Goal: Information Seeking & Learning: Find specific fact

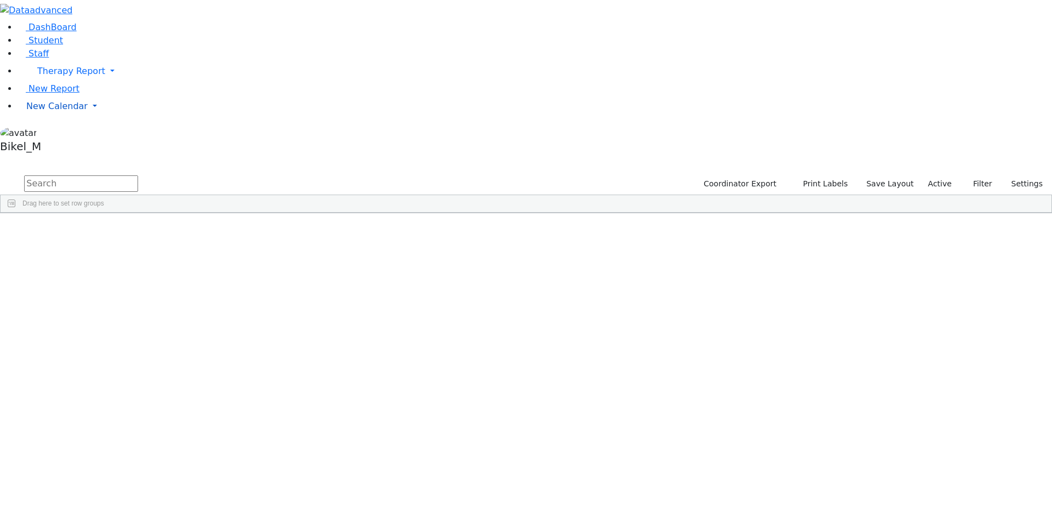
click at [59, 111] on span "New Calendar" at bounding box center [56, 106] width 61 height 10
click at [138, 175] on input "text" at bounding box center [81, 183] width 114 height 16
click at [977, 175] on button "Filter" at bounding box center [978, 183] width 38 height 17
click at [1042, 283] on span "Filters" at bounding box center [1046, 292] width 8 height 18
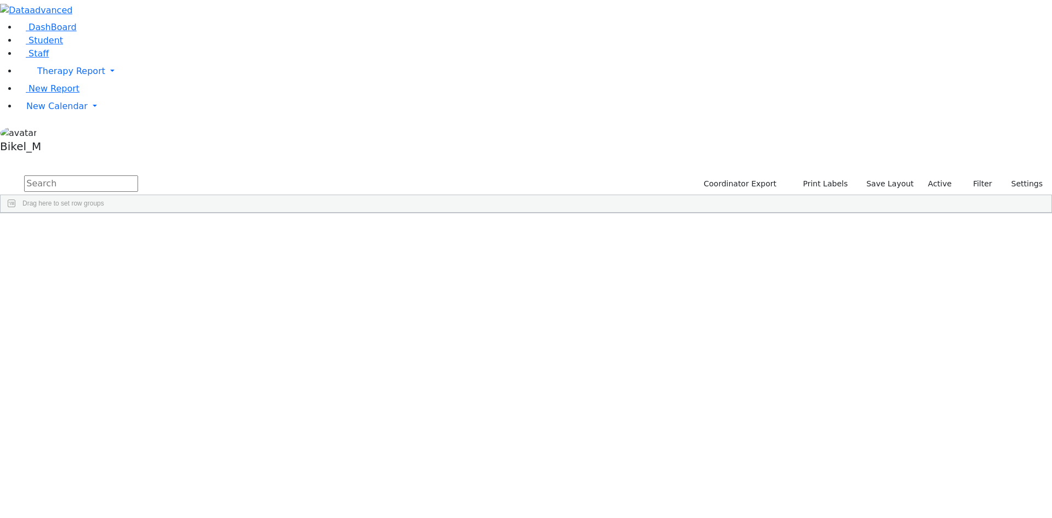
click at [968, 339] on div "IEP Coordinator" at bounding box center [985, 348] width 109 height 18
type input "Brac"
click at [934, 464] on input "checkbox" at bounding box center [938, 468] width 9 height 9
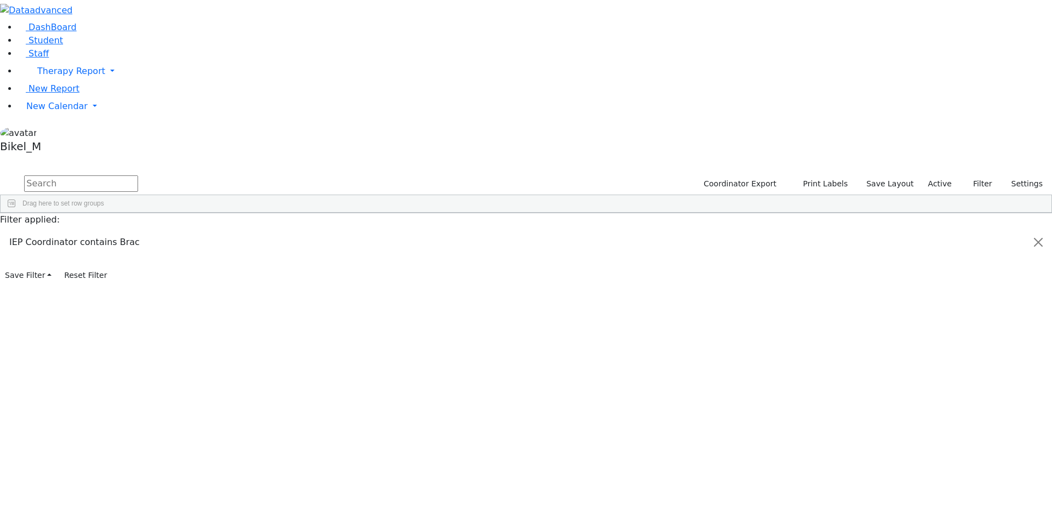
checkbox input "false"
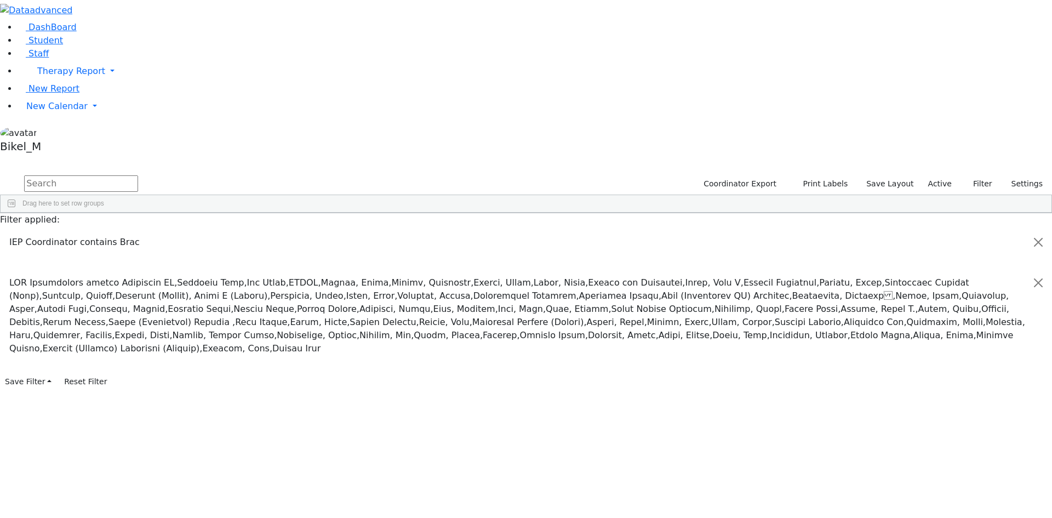
click at [934, 464] on input "checkbox" at bounding box center [938, 468] width 9 height 9
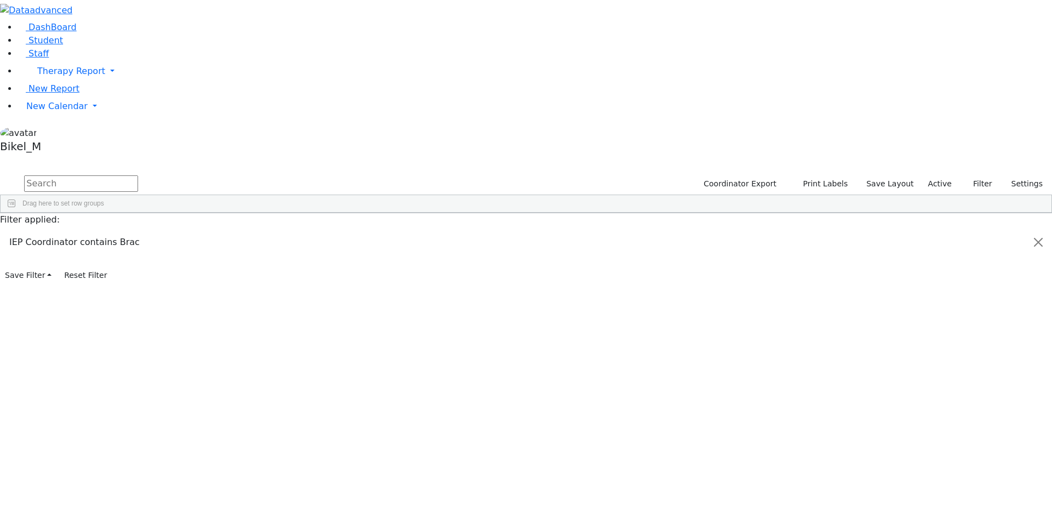
drag, startPoint x: 713, startPoint y: 324, endPoint x: 628, endPoint y: 294, distance: 89.9
click at [712, 324] on div "6510314 [PERSON_NAME] [DATE] Peymer [PERSON_NAME] Special Class - K12 Kiryas [P…" at bounding box center [466, 292] width 930 height 123
click at [181, 231] on div "[PERSON_NAME]" at bounding box center [151, 238] width 61 height 15
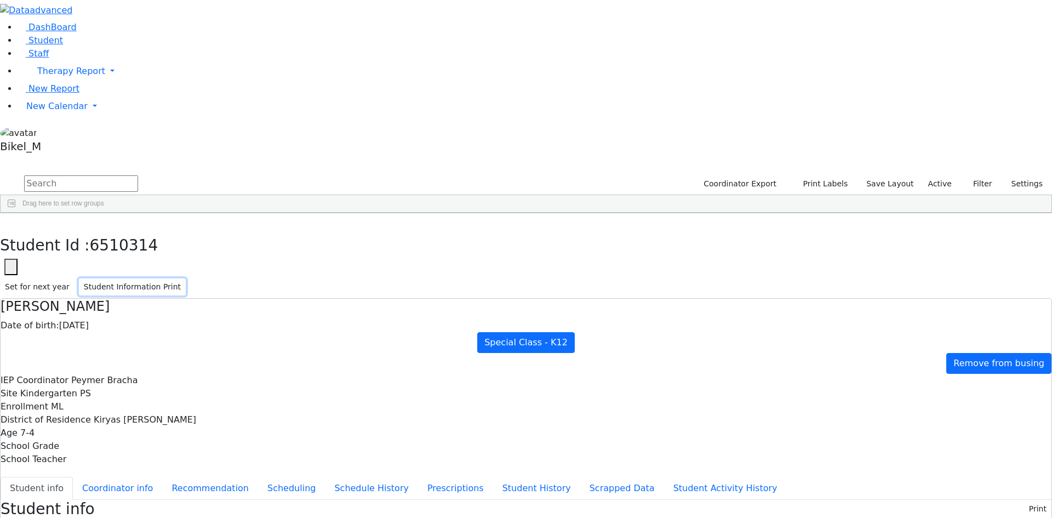
click at [186, 278] on button "Student Information Print" at bounding box center [132, 286] width 107 height 17
click at [16, 213] on button "button" at bounding box center [8, 224] width 16 height 23
click at [121, 246] on div "[PERSON_NAME]" at bounding box center [90, 253] width 61 height 15
click at [241, 118] on div "DashBoard Student Staff Therapy Report Student Old Calendar Report" at bounding box center [526, 477] width 1052 height 954
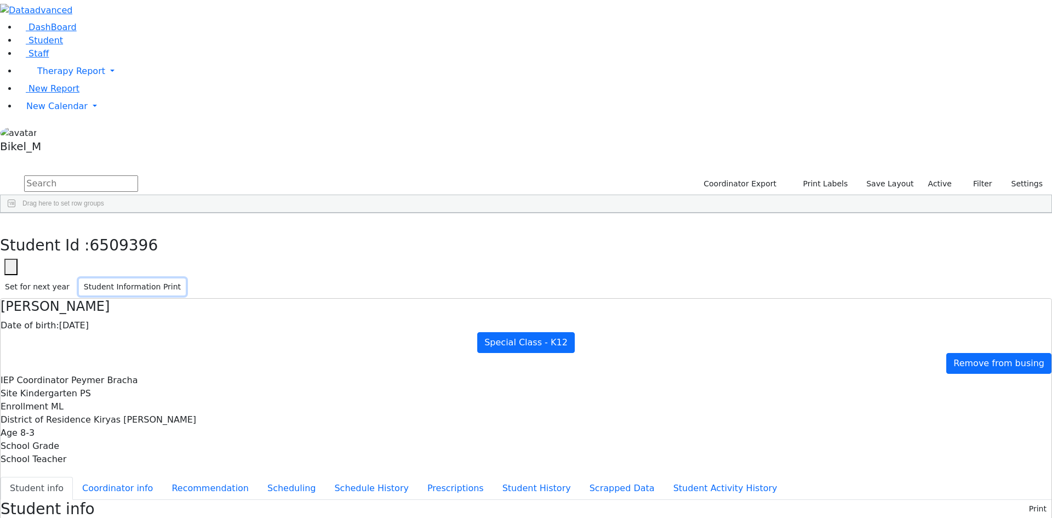
click at [186, 278] on button "Student Information Print" at bounding box center [132, 286] width 107 height 17
click at [5, 221] on use "button" at bounding box center [5, 221] width 0 height 0
click at [121, 261] on div "[PERSON_NAME]" at bounding box center [90, 268] width 61 height 15
click at [186, 278] on button "Student Information Print" at bounding box center [132, 286] width 107 height 17
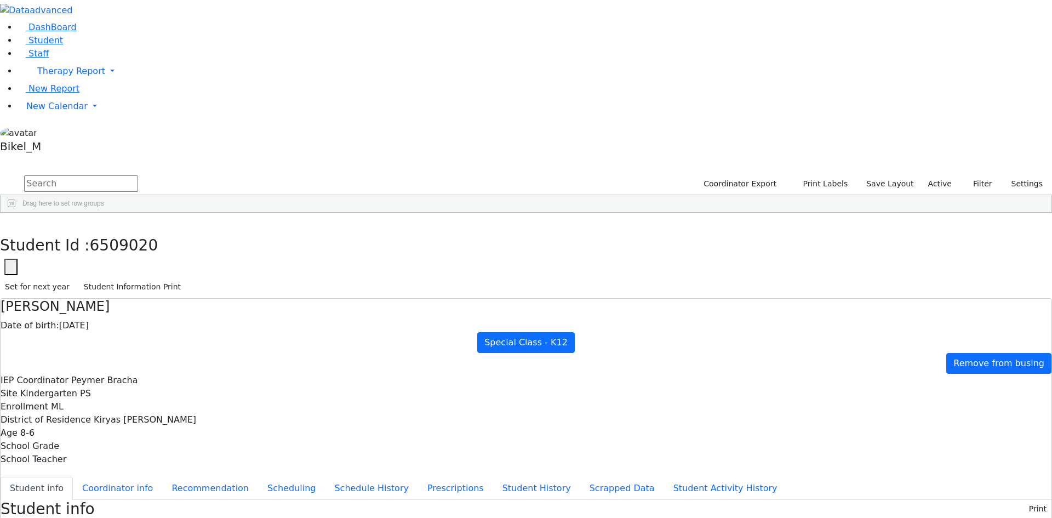
click at [208, 26] on div "DashBoard Student Staff Therapy Report Student Old Calendar Report" at bounding box center [526, 513] width 1052 height 1026
click at [11, 221] on icon "button" at bounding box center [8, 224] width 6 height 7
click at [121, 277] on div "[PERSON_NAME]" at bounding box center [90, 284] width 61 height 15
click at [186, 278] on button "Student Information Print" at bounding box center [132, 286] width 107 height 17
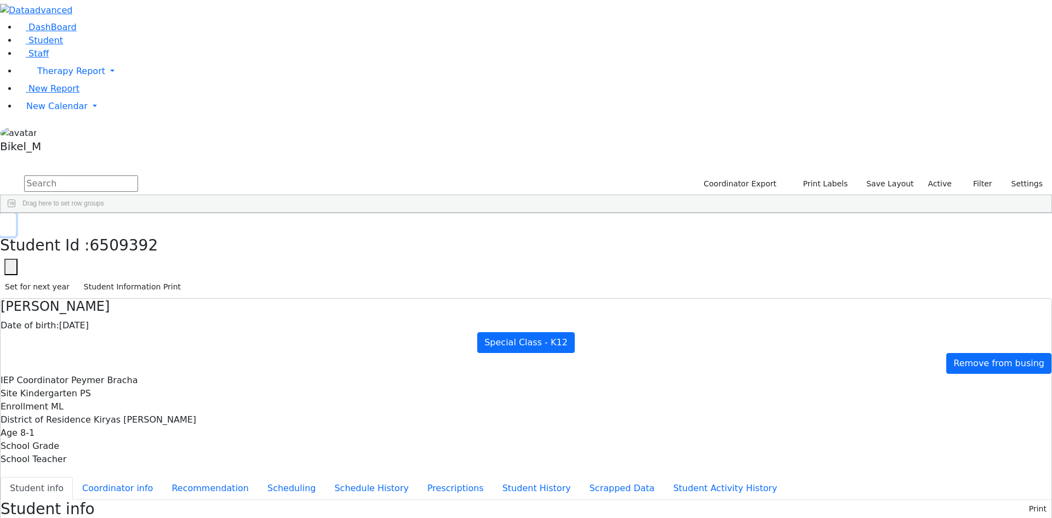
click at [11, 221] on icon "button" at bounding box center [8, 224] width 6 height 7
click at [121, 292] on div "[PERSON_NAME]" at bounding box center [90, 299] width 61 height 15
drag, startPoint x: 992, startPoint y: 5, endPoint x: 990, endPoint y: 13, distance: 7.3
click at [991, 275] on div "Set for next year Student Information Print" at bounding box center [526, 286] width 1052 height 23
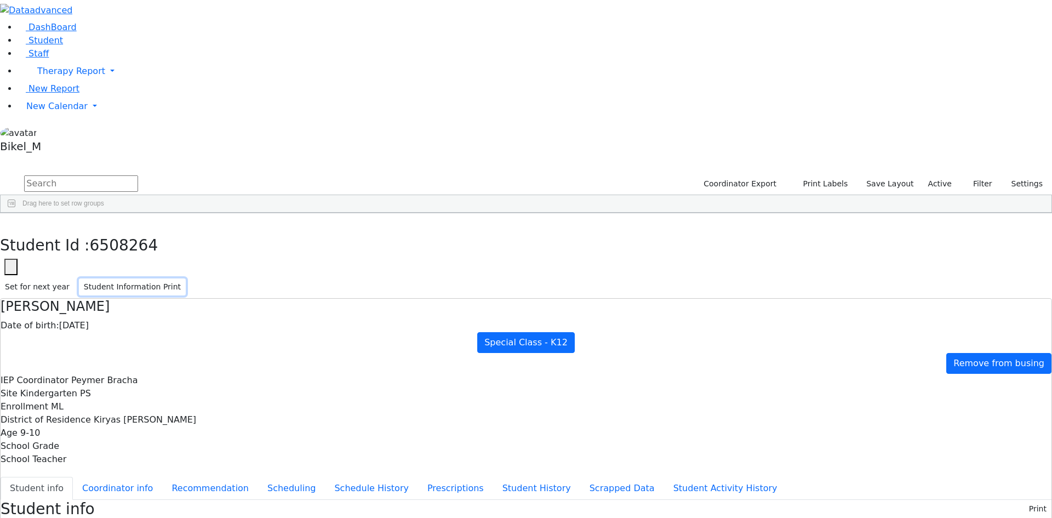
click at [186, 278] on button "Student Information Print" at bounding box center [132, 286] width 107 height 17
click at [11, 221] on icon "button" at bounding box center [8, 224] width 6 height 7
click at [121, 307] on div "Mezei" at bounding box center [90, 314] width 61 height 15
click at [186, 278] on button "Student Information Print" at bounding box center [132, 286] width 107 height 17
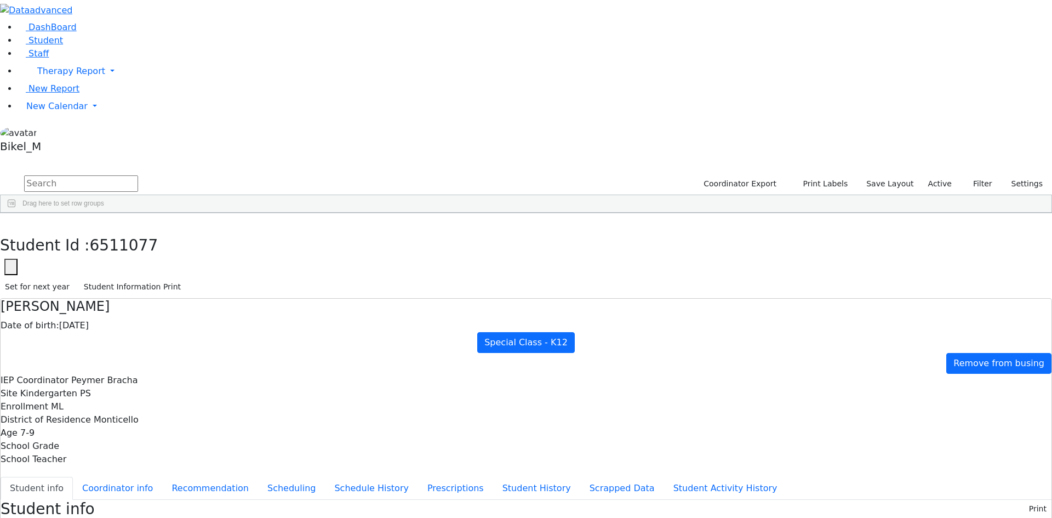
click at [60, 323] on div "6509931" at bounding box center [30, 330] width 59 height 15
click at [186, 278] on button "Student Information Print" at bounding box center [132, 286] width 107 height 17
click at [121, 338] on div "[PERSON_NAME]" at bounding box center [90, 345] width 61 height 15
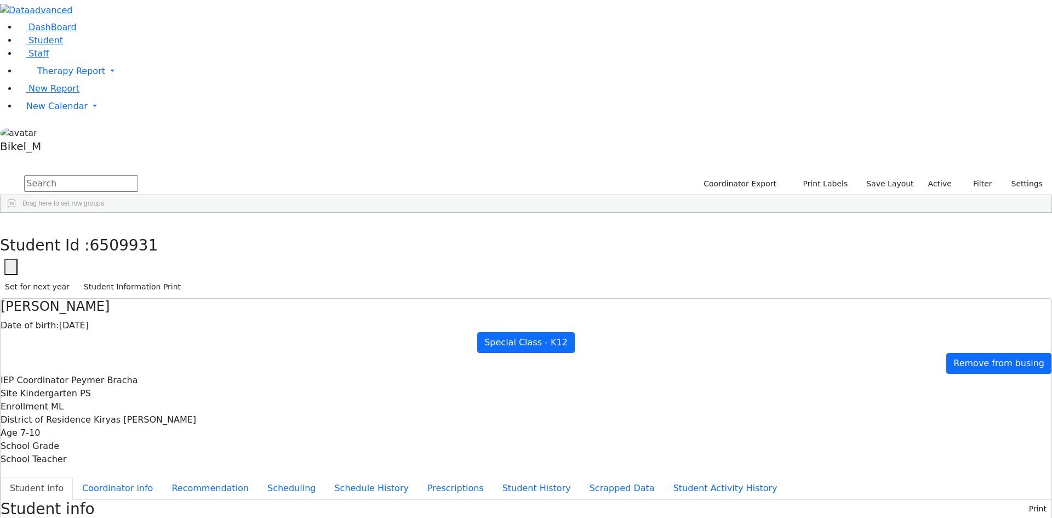
click at [121, 338] on div "[PERSON_NAME]" at bounding box center [90, 345] width 61 height 15
click at [186, 278] on button "Student Information Print" at bounding box center [132, 286] width 107 height 17
click at [5, 221] on use "button" at bounding box center [5, 221] width 0 height 0
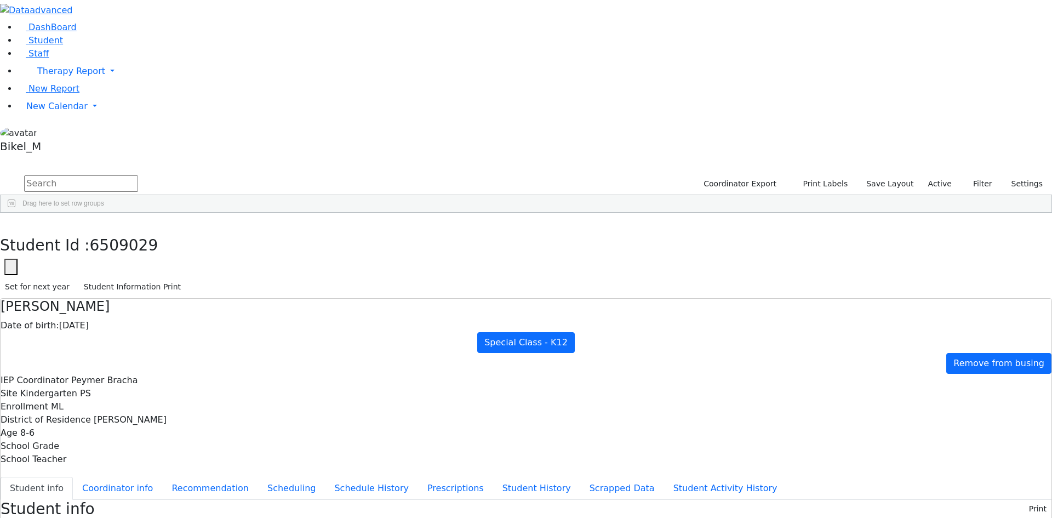
click at [964, 405] on div "Contains" at bounding box center [981, 409] width 88 height 8
drag, startPoint x: 964, startPoint y: 275, endPoint x: 936, endPoint y: 275, distance: 28.5
click at [937, 405] on div "Contains" at bounding box center [981, 409] width 88 height 8
click at [900, 301] on div "6510314 [PERSON_NAME] [DATE] Peymer [PERSON_NAME] Special Class - K12 Kiryas [P…" at bounding box center [466, 292] width 930 height 123
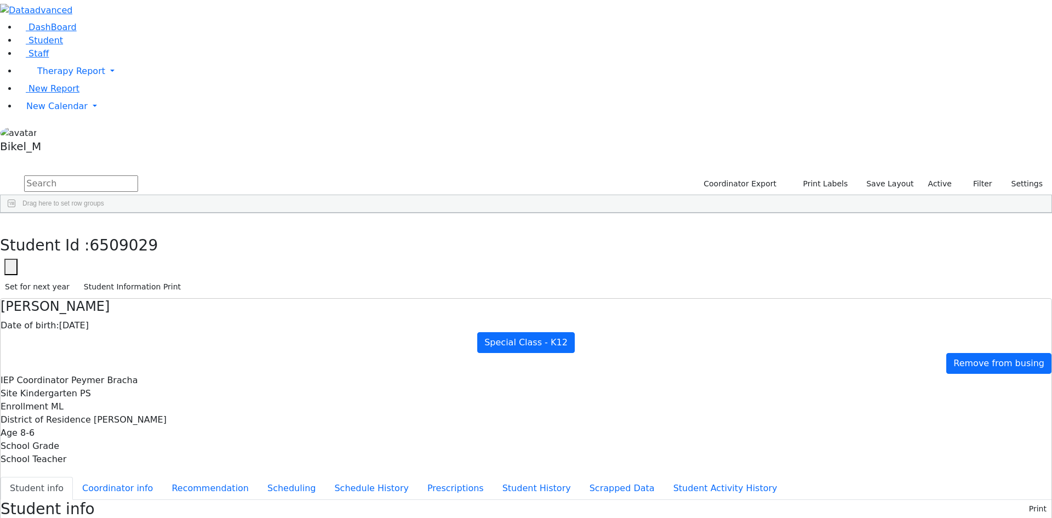
click at [981, 418] on input "Filter Value" at bounding box center [985, 423] width 102 height 10
click at [981, 403] on div "Contains" at bounding box center [985, 409] width 102 height 13
click at [908, 344] on div "6510314 [PERSON_NAME] [DATE] Peymer [PERSON_NAME] Special Class - K12 Kiryas [P…" at bounding box center [466, 292] width 930 height 123
click at [934, 464] on input "checkbox" at bounding box center [938, 468] width 9 height 9
click at [953, 435] on input "Search filter values" at bounding box center [985, 440] width 102 height 10
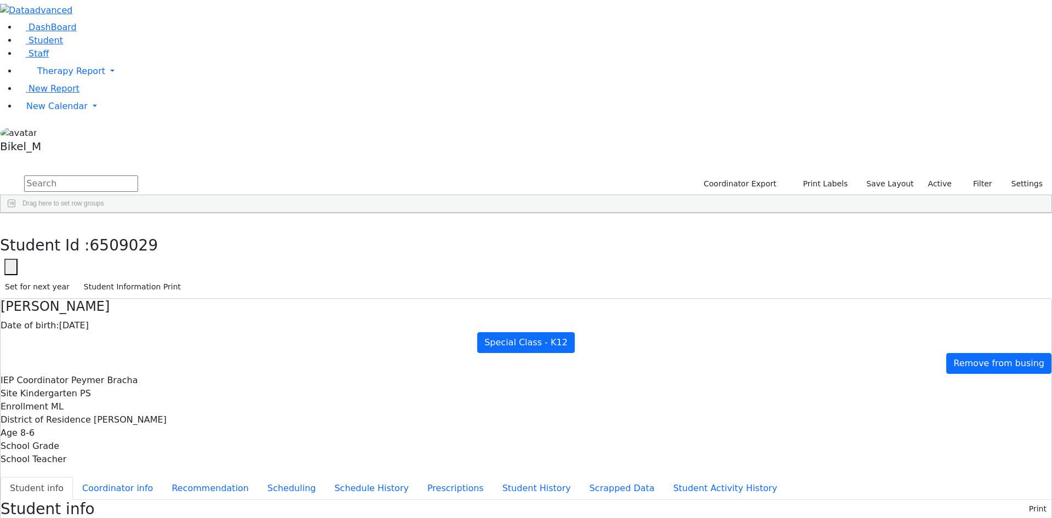
type input "G"
type input "g"
type input "s"
drag, startPoint x: 957, startPoint y: 246, endPoint x: 923, endPoint y: 251, distance: 34.4
click at [931, 213] on div "Student Id Enabled Student Id Last Name Enabled Last Name Enabled" at bounding box center [986, 213] width 110 height 0
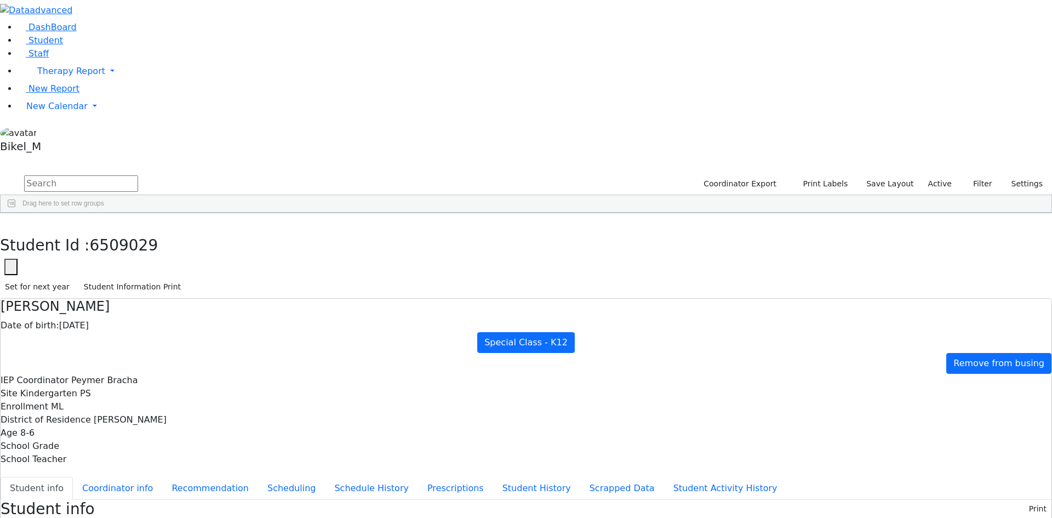
click at [284, 264] on div "6511258 [PERSON_NAME] [DATE] [PERSON_NAME], Simi ML Special Class - K12 [PERSON…" at bounding box center [466, 277] width 930 height 92
click at [668, 231] on div "Press SPACE to select this row." at bounding box center [637, 238] width 61 height 15
click at [181, 231] on div "Yitzchok" at bounding box center [151, 238] width 61 height 15
click at [186, 278] on button "Student Information Print" at bounding box center [132, 286] width 107 height 17
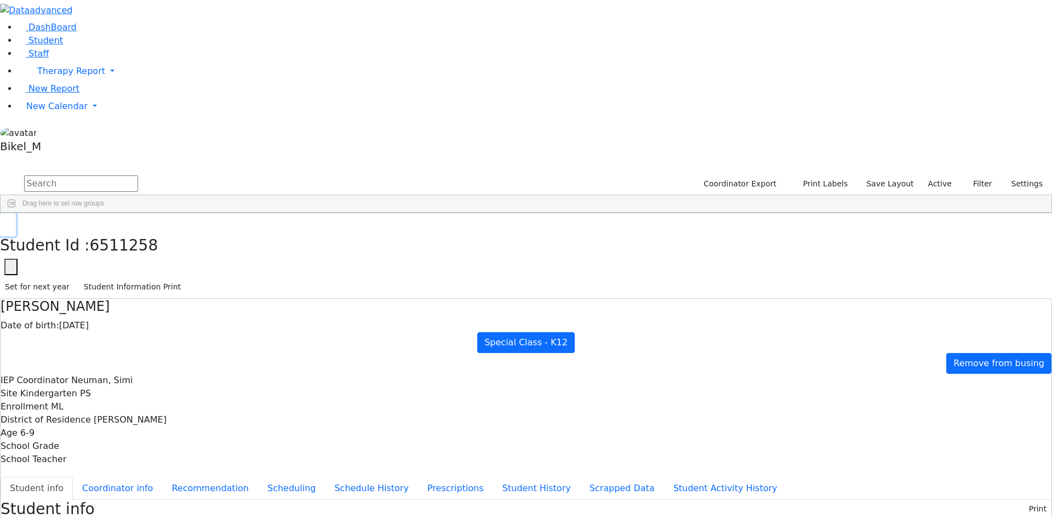
click at [11, 221] on icon "button" at bounding box center [8, 224] width 6 height 7
click at [121, 246] on div "[PERSON_NAME]" at bounding box center [90, 253] width 61 height 15
click at [216, 114] on div "DashBoard Student Staff Therapy Report Student Old Calendar Report" at bounding box center [526, 521] width 1052 height 1043
click at [186, 278] on button "Student Information Print" at bounding box center [132, 286] width 107 height 17
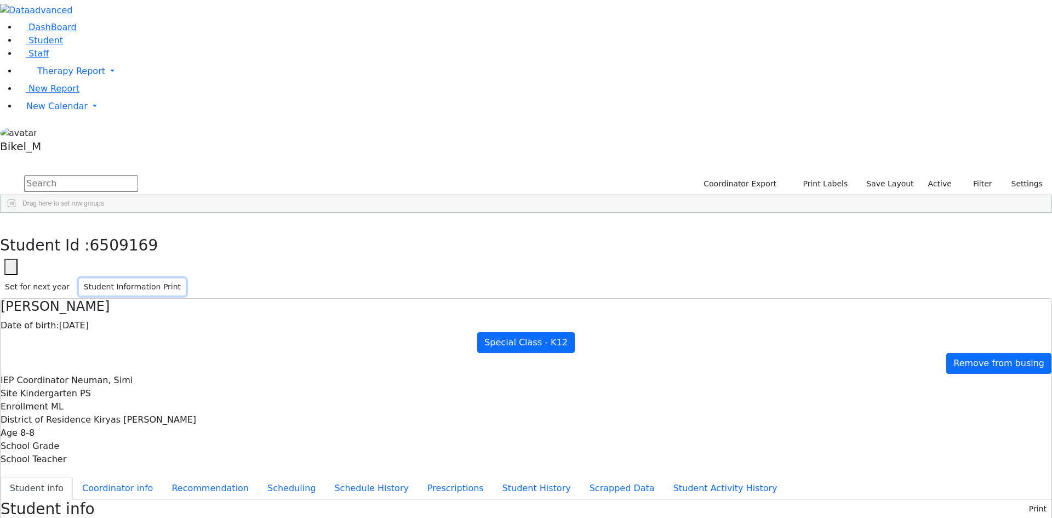
click at [186, 278] on button "Student Information Print" at bounding box center [132, 286] width 107 height 17
click at [11, 221] on icon "button" at bounding box center [8, 224] width 6 height 7
click at [121, 261] on div "Frankel" at bounding box center [90, 268] width 61 height 15
click at [186, 278] on button "Student Information Print" at bounding box center [132, 286] width 107 height 17
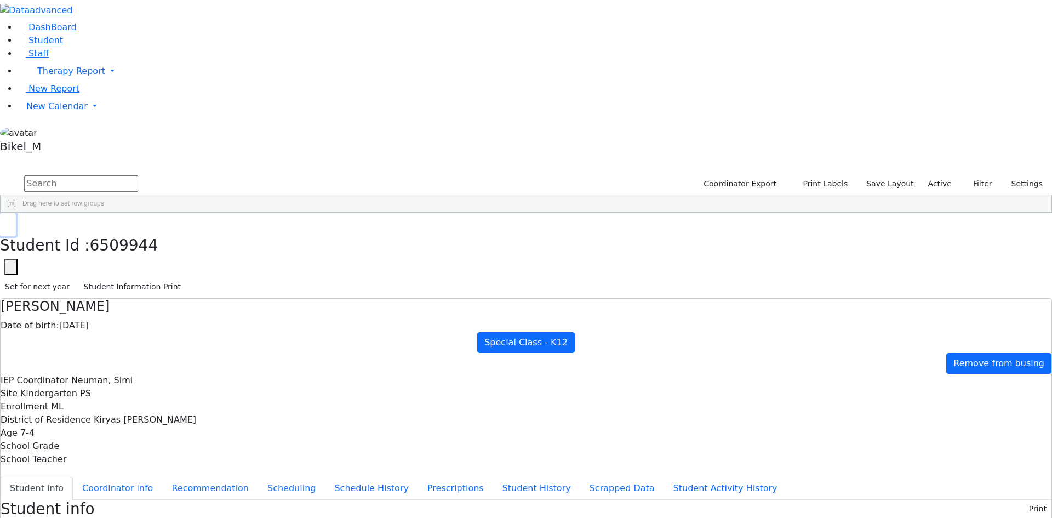
click at [5, 221] on use "button" at bounding box center [5, 221] width 0 height 0
click at [121, 277] on div "[PERSON_NAME]" at bounding box center [90, 284] width 61 height 15
click at [186, 278] on button "Student Information Print" at bounding box center [132, 286] width 107 height 17
click at [11, 221] on icon "button" at bounding box center [8, 224] width 6 height 7
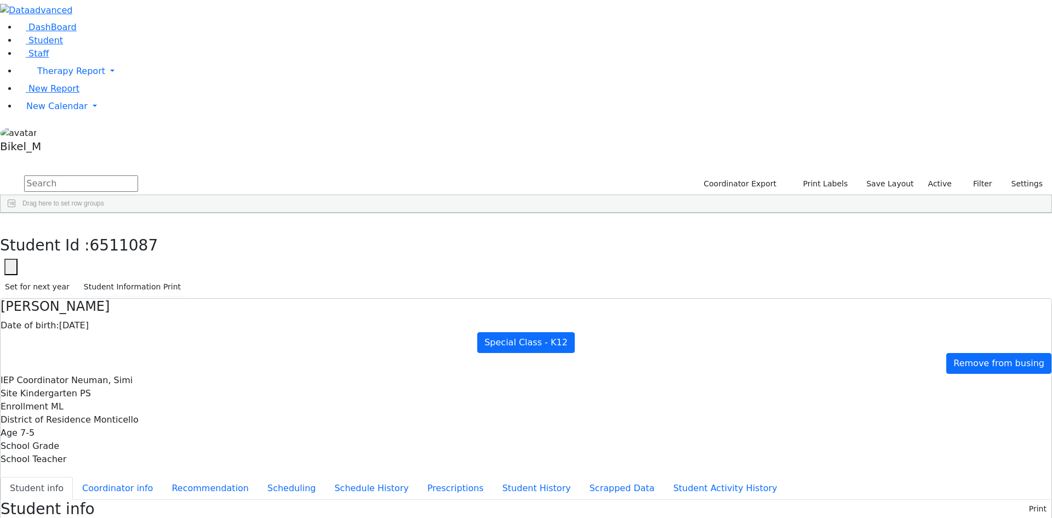
click at [121, 292] on div "[PERSON_NAME]" at bounding box center [90, 299] width 61 height 15
click at [186, 278] on button "Student Information Print" at bounding box center [132, 286] width 107 height 17
click at [215, 213] on div "Student Id : 6511076 Student Id 6511076 Cancel Save Set for next year Student I…" at bounding box center [526, 255] width 1052 height 85
click at [5, 221] on use "button" at bounding box center [5, 221] width 0 height 0
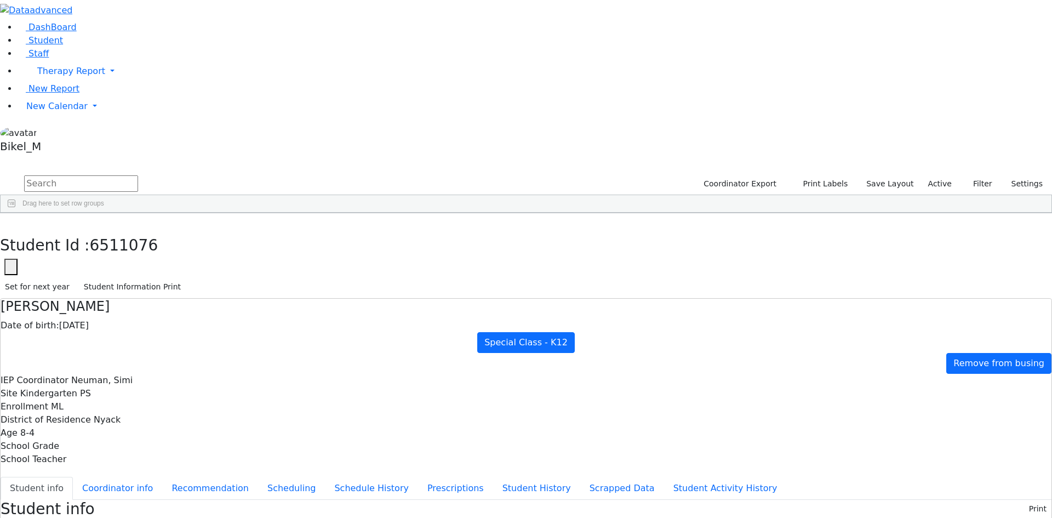
click at [121, 307] on div "[PERSON_NAME]" at bounding box center [90, 314] width 61 height 15
click at [186, 278] on button "Student Information Print" at bounding box center [132, 286] width 107 height 17
click at [16, 213] on button "button" at bounding box center [8, 224] width 16 height 23
drag, startPoint x: 945, startPoint y: 250, endPoint x: 903, endPoint y: 250, distance: 42.2
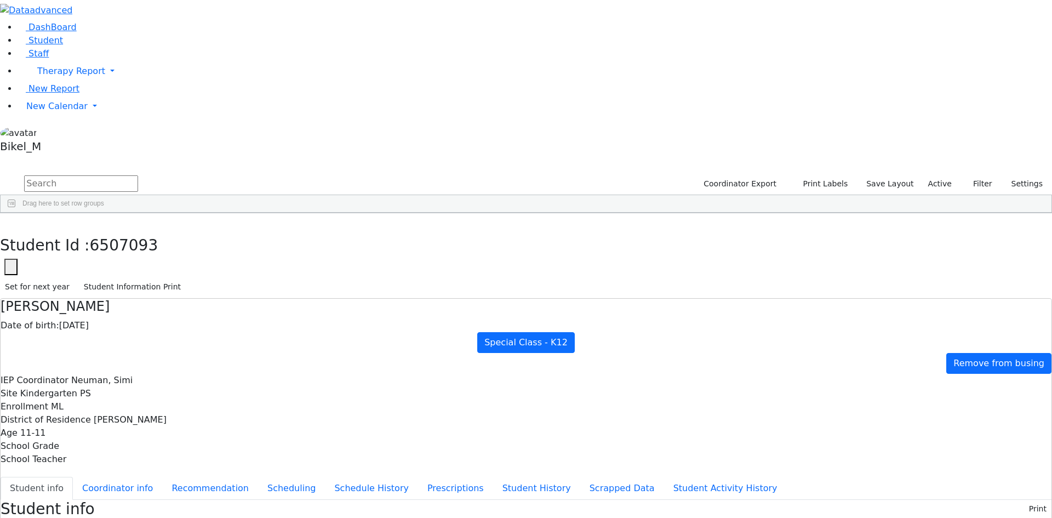
click at [903, 213] on div "Student Id Last Name First Name DOB" at bounding box center [526, 213] width 1051 height 0
type input "gor"
click at [934, 464] on input "checkbox" at bounding box center [938, 468] width 9 height 9
click at [931, 461] on div "[PERSON_NAME] ([PERSON_NAME]), [PERSON_NAME] ([PERSON_NAME])" at bounding box center [985, 467] width 109 height 13
click at [934, 464] on input "checkbox" at bounding box center [938, 468] width 9 height 9
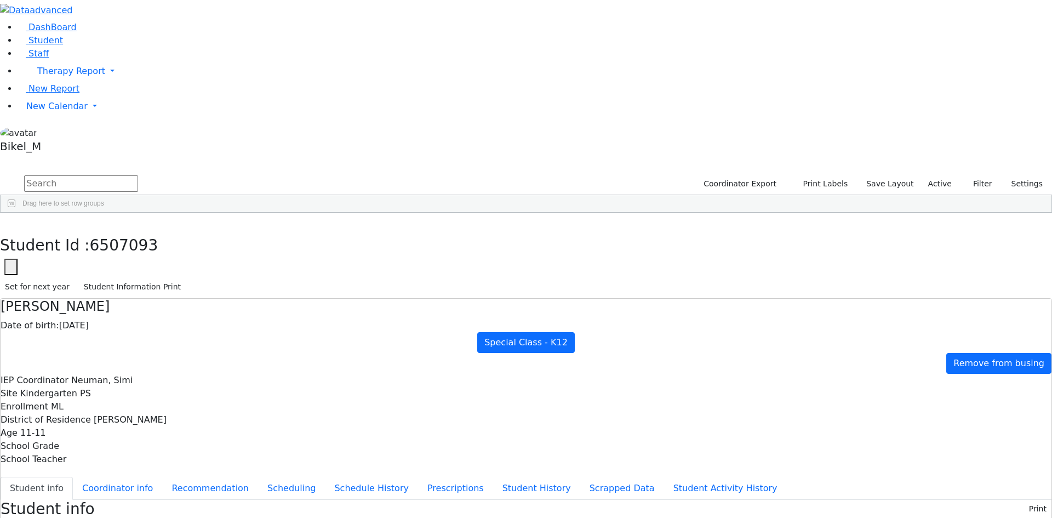
click at [934, 477] on div "[PERSON_NAME] (Movability PT) [PERSON_NAME]" at bounding box center [1018, 481] width 169 height 9
click at [934, 450] on input "checkbox" at bounding box center [938, 454] width 9 height 9
click at [934, 464] on input "checkbox" at bounding box center [938, 468] width 9 height 9
click at [859, 350] on div "6509930 [PERSON_NAME] [DATE] [PERSON_NAME] ([PERSON_NAME]), [PERSON_NAME] ([PER…" at bounding box center [466, 292] width 930 height 123
click at [121, 231] on div "[PERSON_NAME]" at bounding box center [90, 238] width 61 height 15
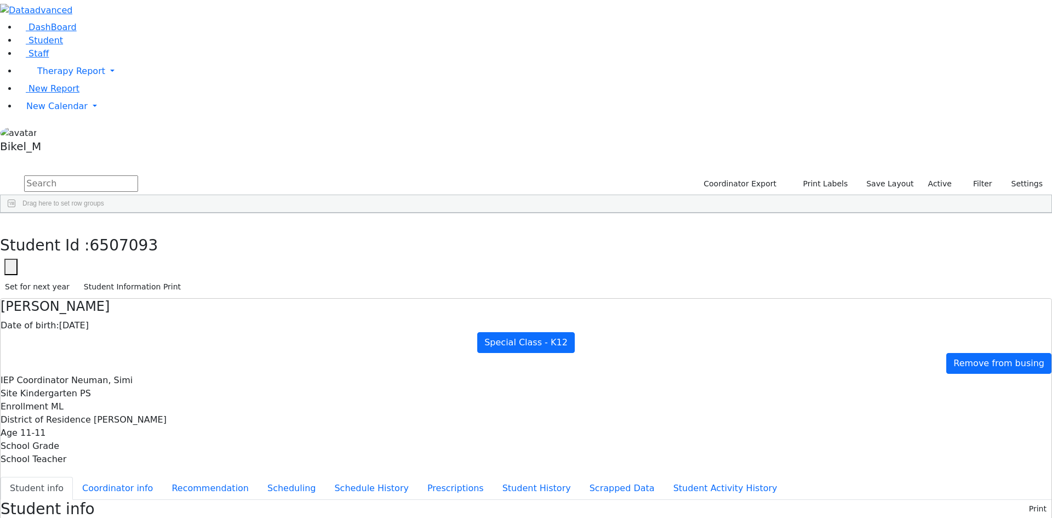
click at [121, 231] on div "[PERSON_NAME]" at bounding box center [90, 238] width 61 height 15
click at [186, 278] on button "Student Information Print" at bounding box center [132, 286] width 107 height 17
click at [16, 213] on button "button" at bounding box center [8, 224] width 16 height 23
click at [121, 246] on div "Ellenbogen" at bounding box center [90, 253] width 61 height 15
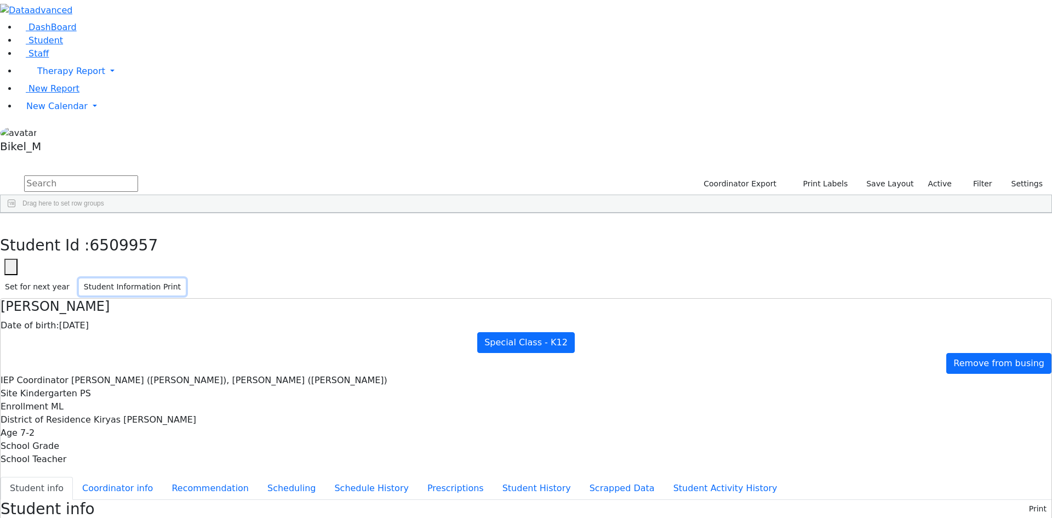
click at [186, 278] on button "Student Information Print" at bounding box center [132, 286] width 107 height 17
click at [16, 213] on button "button" at bounding box center [8, 224] width 16 height 23
click at [121, 261] on div "Faivelson" at bounding box center [90, 268] width 61 height 15
click at [186, 278] on button "Student Information Print" at bounding box center [132, 286] width 107 height 17
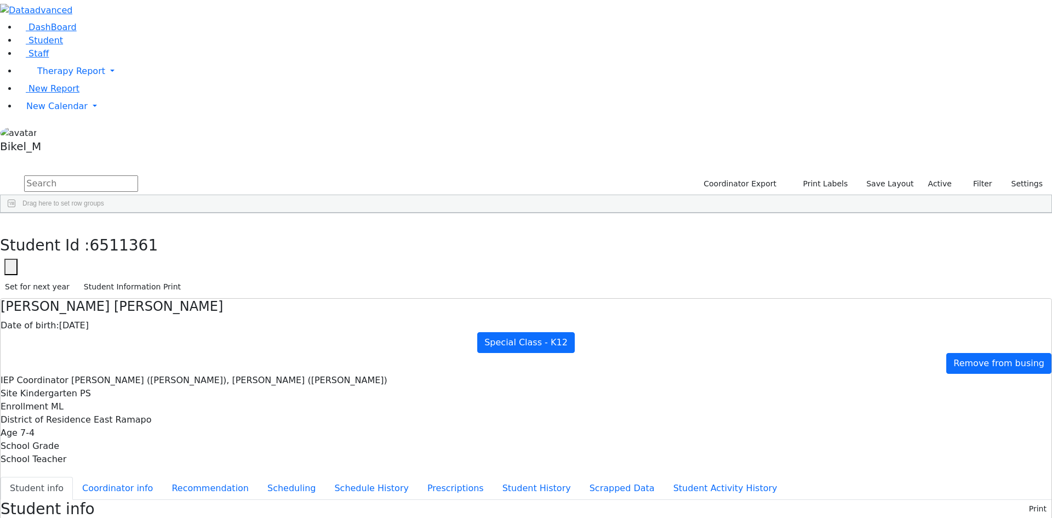
click at [121, 277] on div "Glauber" at bounding box center [90, 284] width 61 height 15
click at [989, 213] on div "Student Id : 6509385 Student Id 6509385 Cancel Save Set for next year Student I…" at bounding box center [526, 255] width 1052 height 85
click at [186, 278] on button "Student Information Print" at bounding box center [132, 286] width 107 height 17
click at [121, 292] on div "Greenfield" at bounding box center [90, 299] width 61 height 15
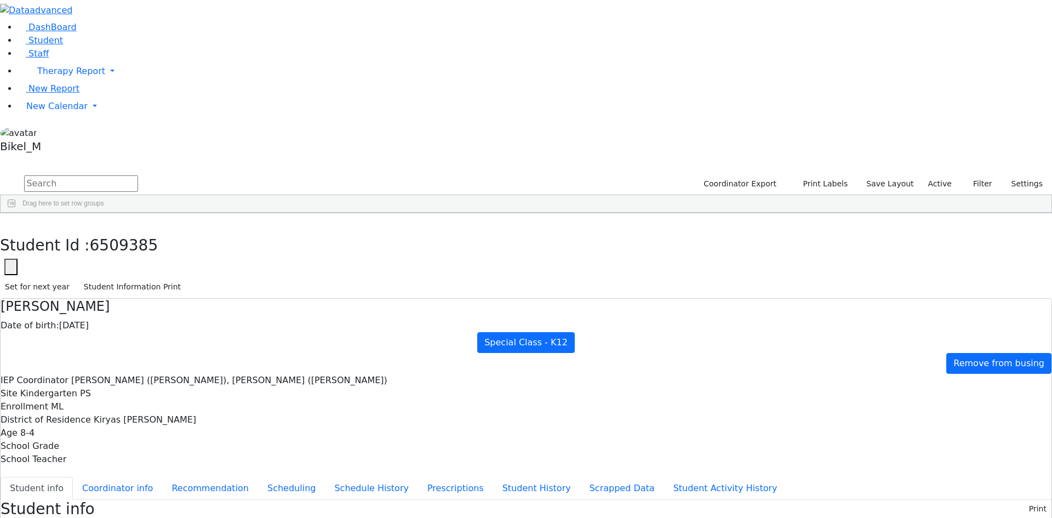
click at [121, 292] on div "Greenfield" at bounding box center [90, 299] width 61 height 15
click at [186, 278] on button "Student Information Print" at bounding box center [132, 286] width 107 height 17
click at [16, 213] on button "button" at bounding box center [8, 224] width 16 height 23
click at [121, 307] on div "[PERSON_NAME]" at bounding box center [90, 314] width 61 height 15
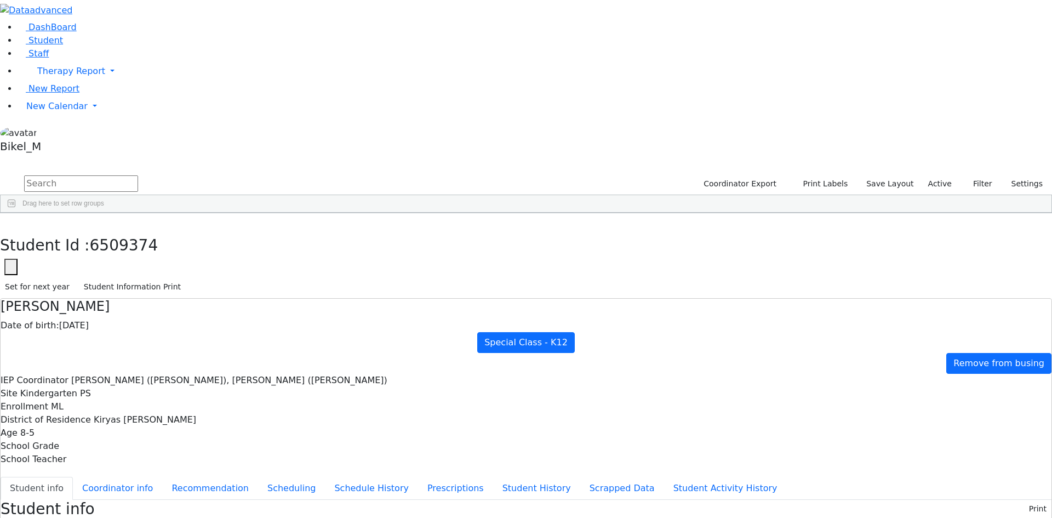
click at [121, 307] on div "[PERSON_NAME]" at bounding box center [90, 314] width 61 height 15
click at [186, 278] on button "Student Information Print" at bounding box center [132, 286] width 107 height 17
click at [121, 323] on div "Kahan" at bounding box center [90, 330] width 61 height 15
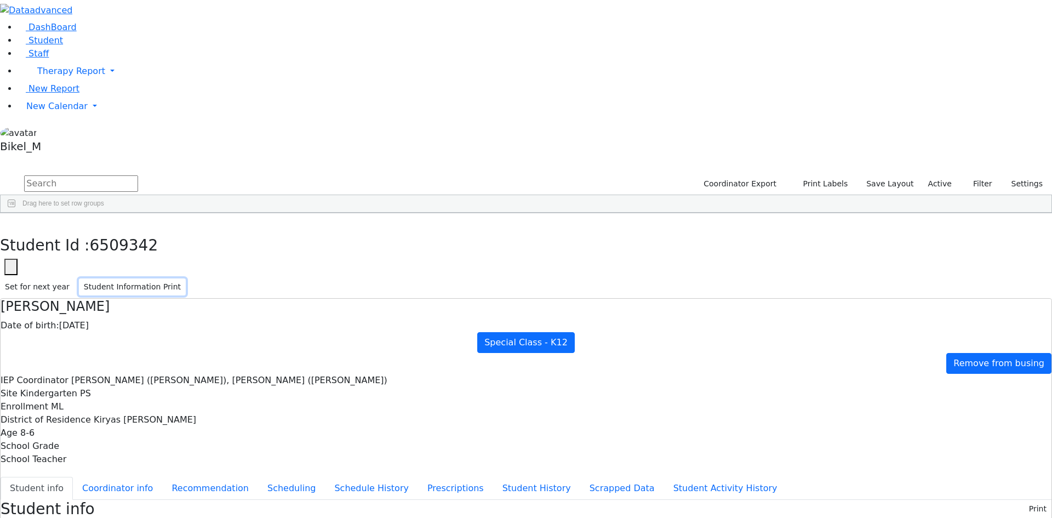
click at [186, 278] on button "Student Information Print" at bounding box center [132, 286] width 107 height 17
click at [16, 213] on button "button" at bounding box center [8, 224] width 16 height 23
click at [121, 338] on div "Vanchozker" at bounding box center [90, 345] width 61 height 15
click at [186, 278] on button "Student Information Print" at bounding box center [132, 286] width 107 height 17
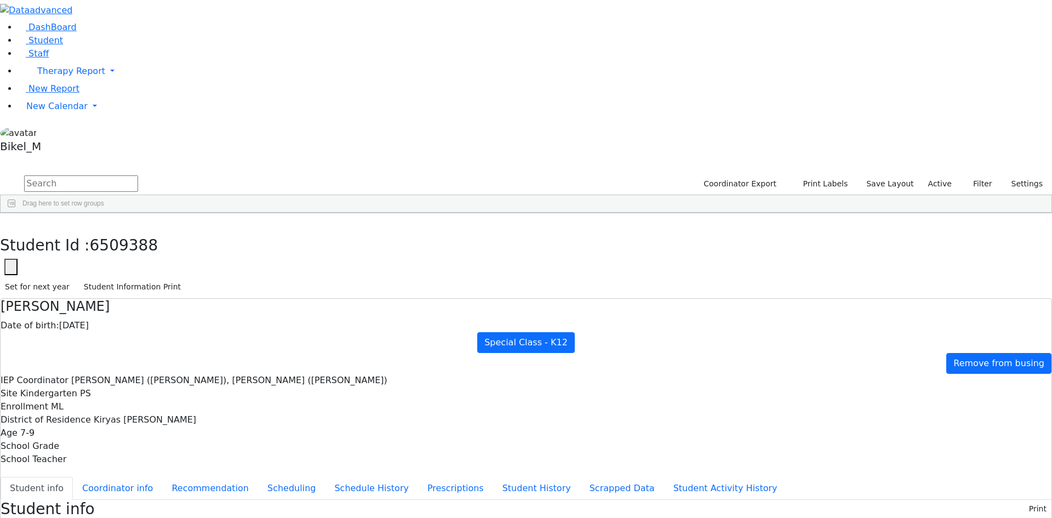
drag, startPoint x: 810, startPoint y: 446, endPoint x: 703, endPoint y: 479, distance: 111.9
click at [16, 213] on button "button" at bounding box center [8, 224] width 16 height 23
